Goal: Task Accomplishment & Management: Use online tool/utility

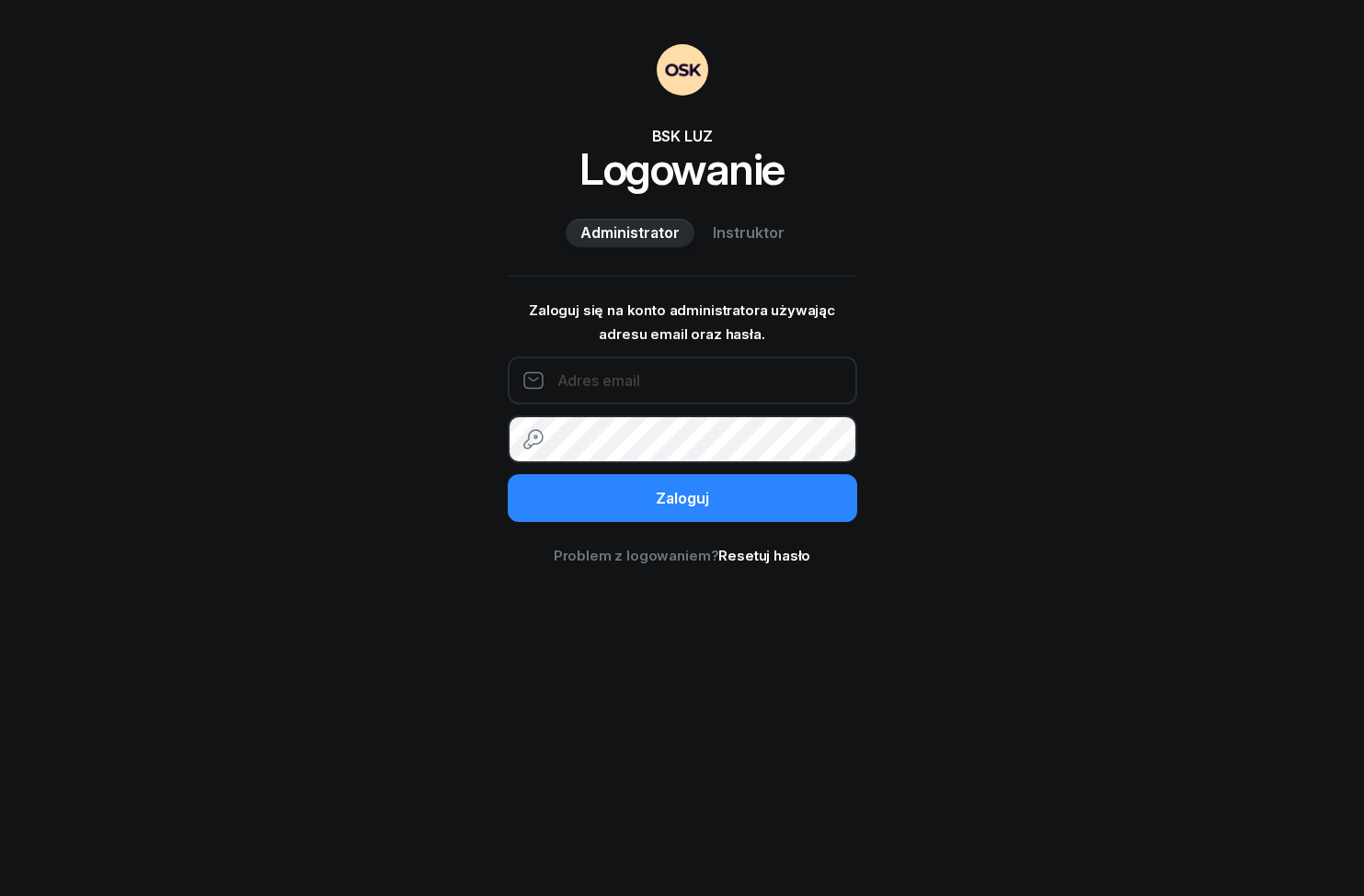
type input "[EMAIL_ADDRESS][DOMAIN_NAME]"
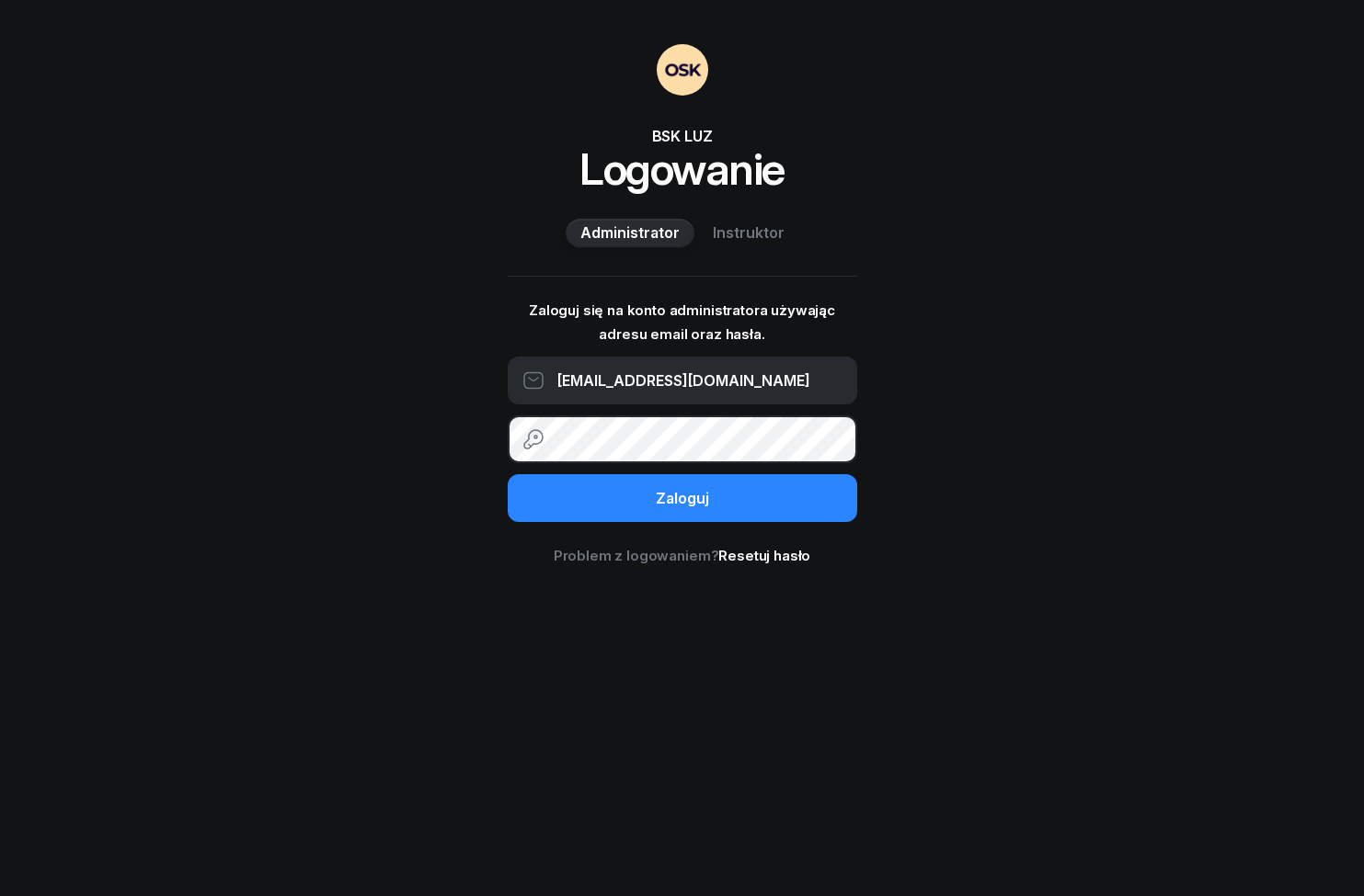
click at [682, 497] on button "Zaloguj" at bounding box center [682, 497] width 349 height 48
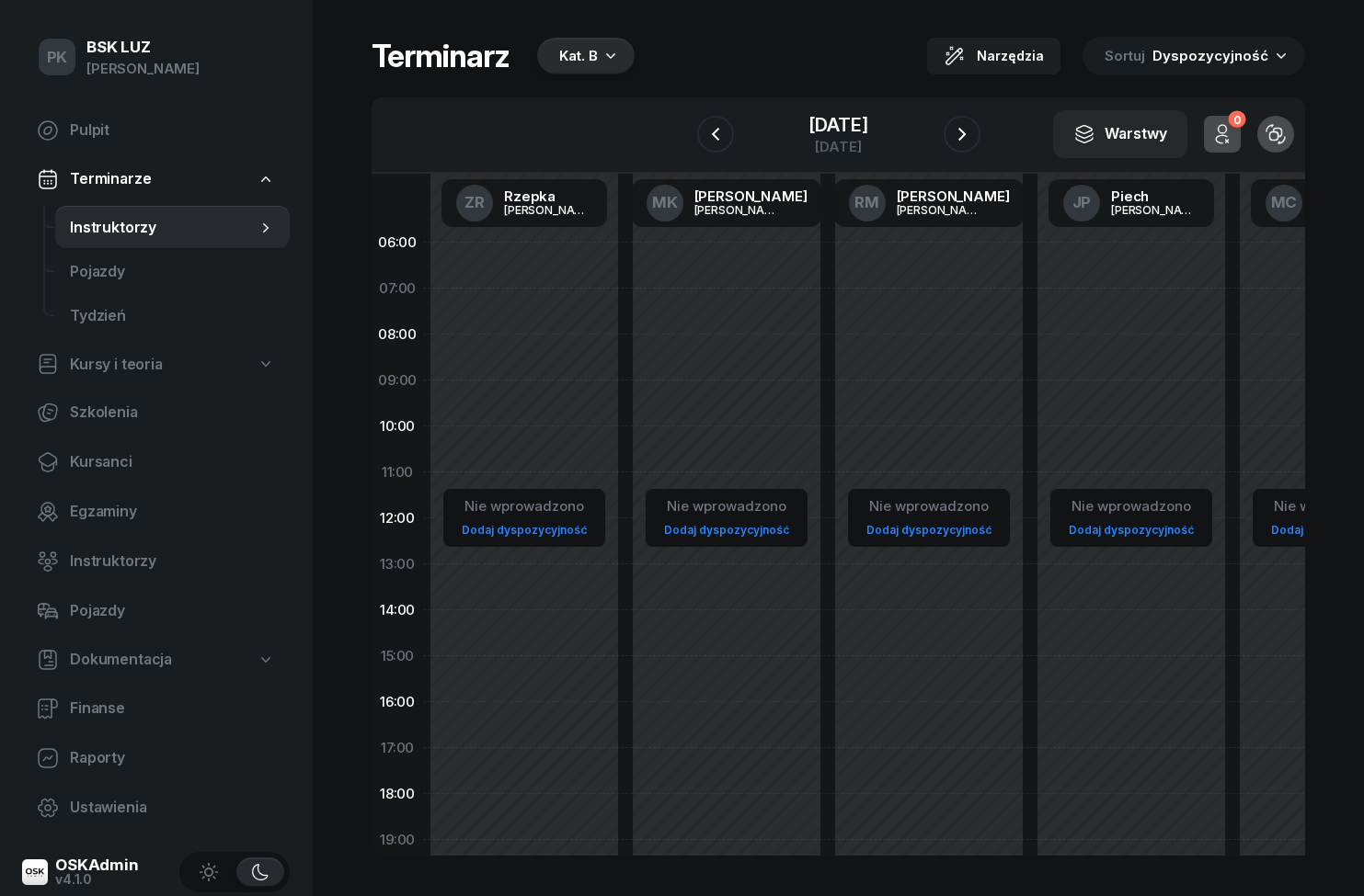
click at [597, 55] on div "Kat. B" at bounding box center [586, 56] width 97 height 37
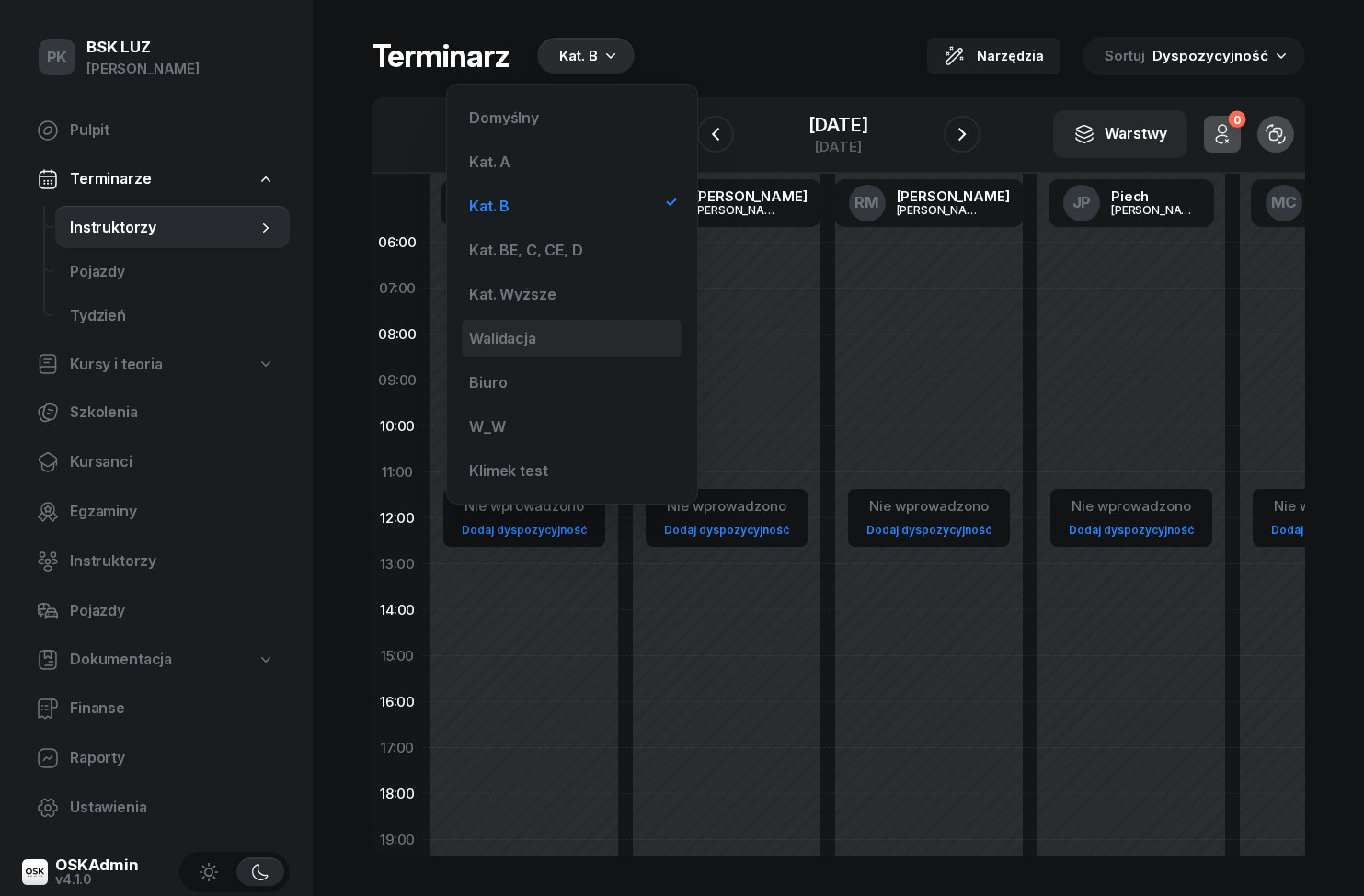
click at [682, 327] on div "Walidacja" at bounding box center [572, 338] width 221 height 37
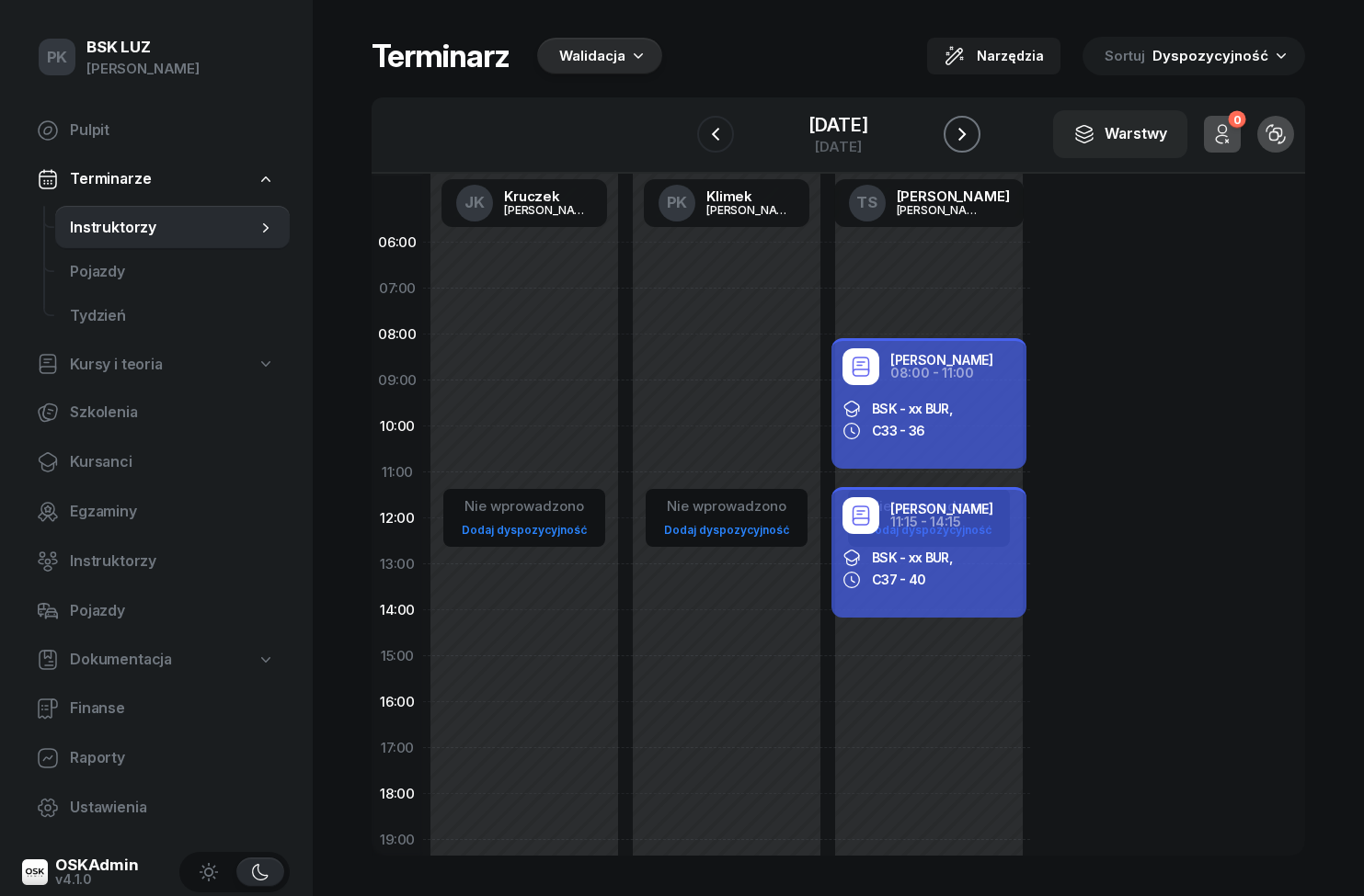
click at [973, 124] on icon "button" at bounding box center [961, 134] width 22 height 22
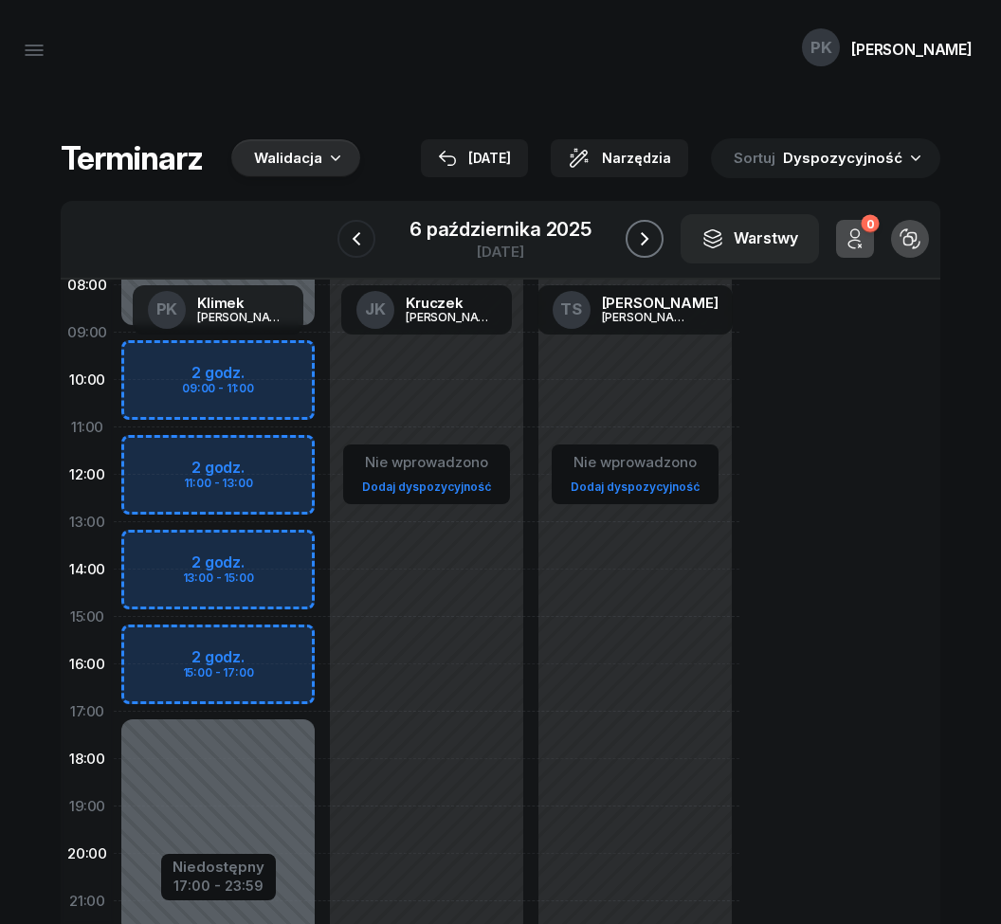
scroll to position [104, 0]
